Goal: Navigation & Orientation: Go to known website

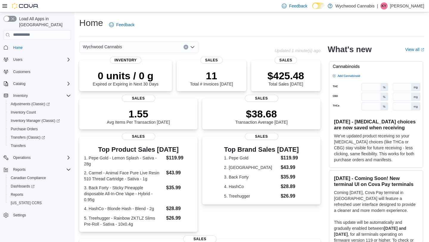
click at [188, 27] on div "Home Feedback" at bounding box center [251, 24] width 345 height 15
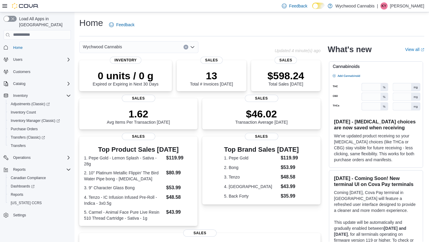
scroll to position [4, 0]
